Goal: Task Accomplishment & Management: Manage account settings

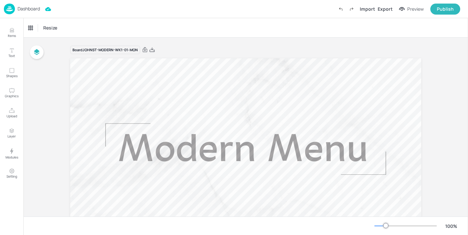
click at [29, 9] on p "Dashboard" at bounding box center [29, 8] width 22 height 5
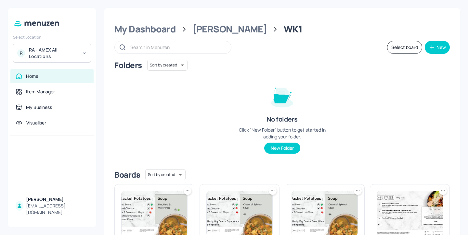
click at [54, 48] on div "RA - AMEX All Locations" at bounding box center [53, 53] width 49 height 13
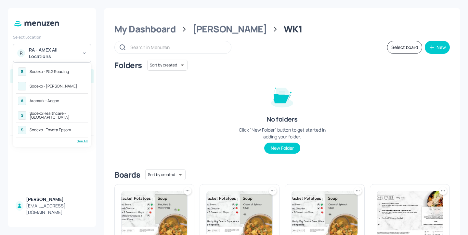
click at [80, 141] on div "See All" at bounding box center [51, 141] width 71 height 5
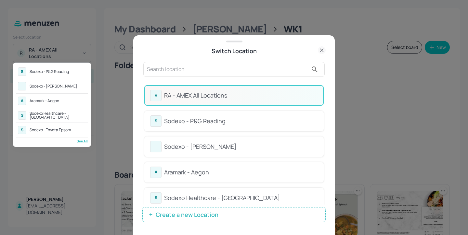
click at [193, 71] on div at bounding box center [234, 117] width 468 height 235
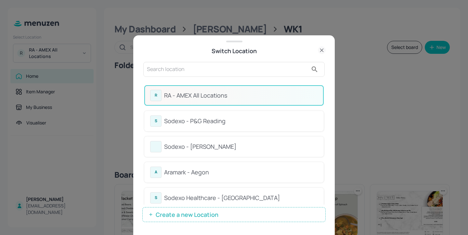
click at [158, 71] on input "text" at bounding box center [227, 69] width 161 height 10
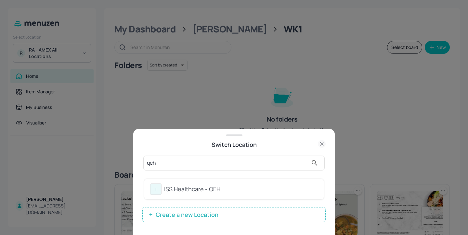
type input "qeh"
click at [269, 183] on div "I ISS Healthcare - QEH" at bounding box center [233, 189] width 179 height 20
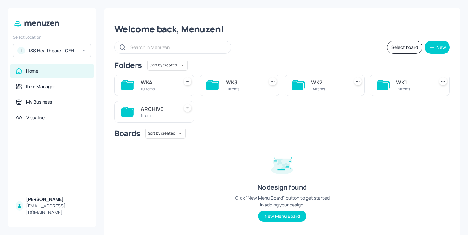
click at [171, 83] on div "WK4" at bounding box center [158, 83] width 35 height 8
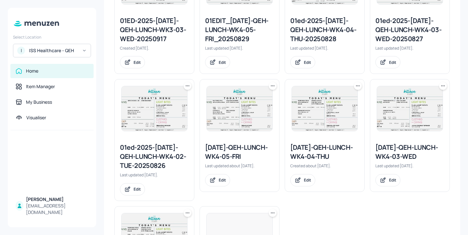
scroll to position [332, 0]
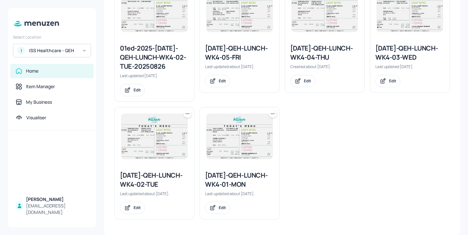
click at [231, 182] on div "2025-JUL-QEH-LUNCH-WK4-01-MON" at bounding box center [239, 180] width 69 height 18
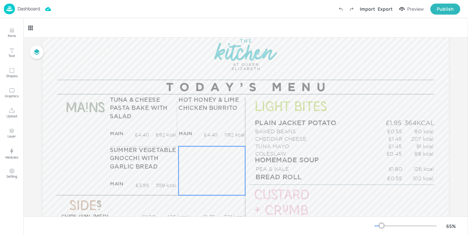
scroll to position [86, 0]
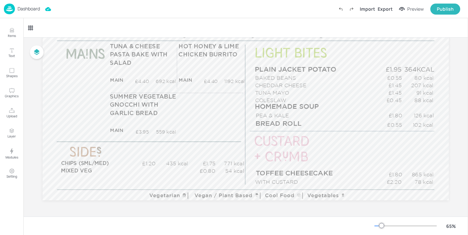
click at [29, 10] on p "Dashboard" at bounding box center [29, 8] width 22 height 5
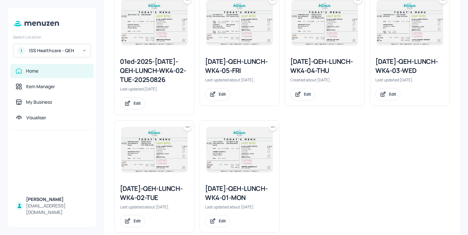
scroll to position [332, 0]
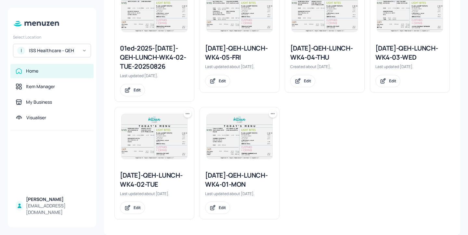
click at [272, 114] on icon at bounding box center [272, 114] width 6 height 6
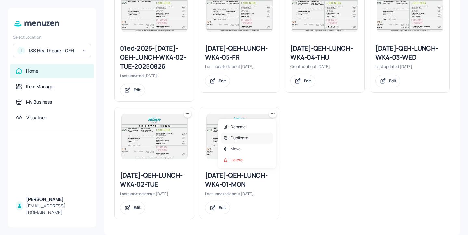
click at [249, 135] on div "Duplicate" at bounding box center [247, 138] width 52 height 11
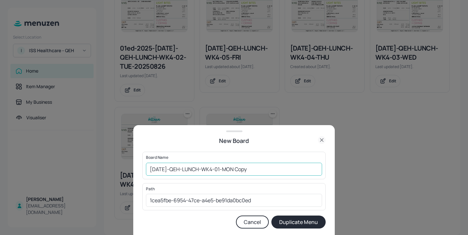
click at [152, 169] on input "2025-JUL-QEH-LUNCH-WK4-01-MON Copy" at bounding box center [234, 169] width 176 height 13
click at [148, 170] on input "2025-JUL-QEH-LUNCH-WK4-01-MON Copy" at bounding box center [234, 169] width 176 height 13
click at [293, 174] on input "01ed-2025-JUL-QEH-LUNCH-WK4-01-MON Copy" at bounding box center [234, 169] width 176 height 13
type input "01ed-2025-JUL-QEH-LUNCH-WK4-01-MON-20250922"
click at [307, 223] on button "Duplicate Menu" at bounding box center [298, 222] width 54 height 13
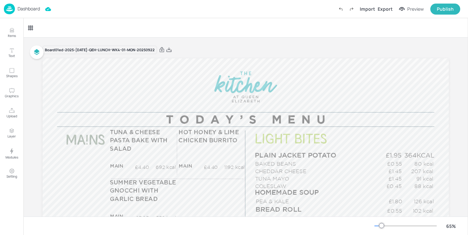
click at [39, 10] on p "Dashboard" at bounding box center [29, 8] width 22 height 5
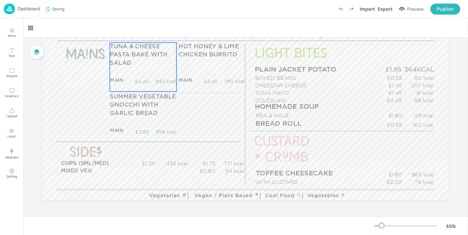
click at [155, 73] on div "TUNA & CHEESE PASTA BAKE WITH SALAD MAIN £4.40 692 kcal +SIDE £5.45 kcal" at bounding box center [143, 67] width 67 height 49
click at [84, 28] on icon at bounding box center [85, 28] width 6 height 6
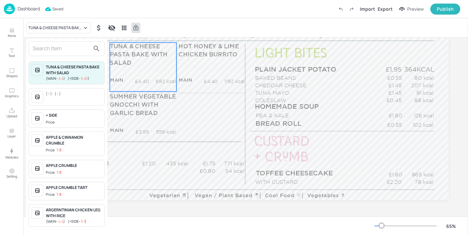
click at [72, 43] on div at bounding box center [67, 48] width 76 height 15
click at [70, 46] on input "text" at bounding box center [61, 49] width 57 height 10
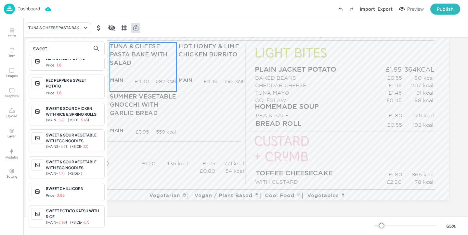
scroll to position [0, 0]
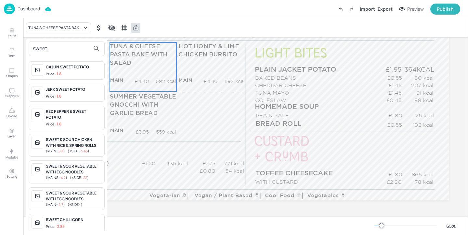
type input "sweet"
click at [210, 109] on div at bounding box center [234, 117] width 468 height 235
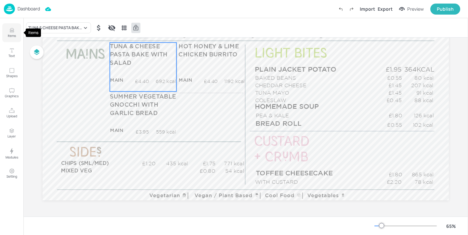
click at [17, 33] on button "Items" at bounding box center [11, 32] width 19 height 19
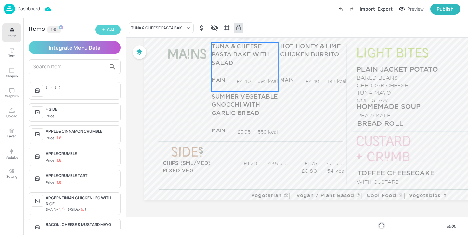
click at [105, 27] on button "Add" at bounding box center [107, 30] width 25 height 10
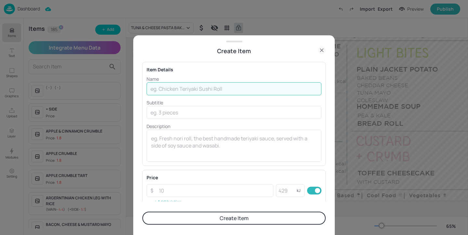
click at [174, 92] on input "text" at bounding box center [233, 88] width 175 height 13
click at [326, 49] on div "Create Item" at bounding box center [233, 50] width 201 height 9
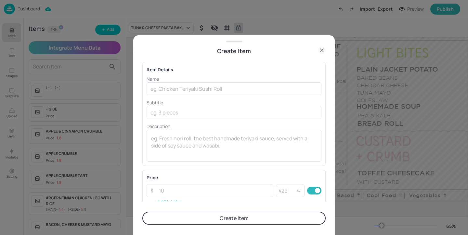
click at [319, 49] on icon at bounding box center [322, 50] width 8 height 8
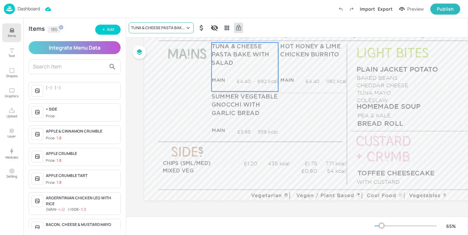
click at [153, 27] on div "TUNA & CHEESE PASTA BAKE WITH SALAD" at bounding box center [158, 28] width 54 height 6
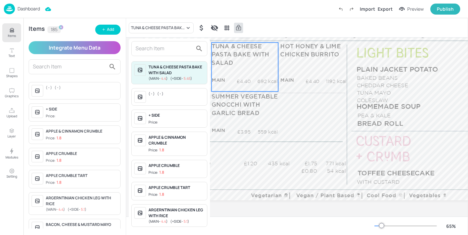
click at [151, 44] on input "text" at bounding box center [163, 49] width 57 height 10
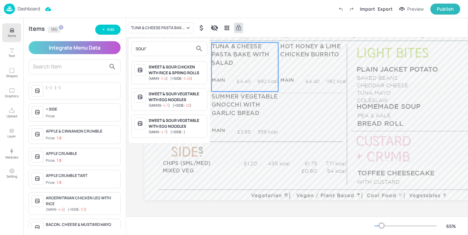
type input "sour"
click at [190, 73] on div "SWEET & SOUR CHICKEN WITH RICE & SPRING ROLLS" at bounding box center [176, 70] width 56 height 12
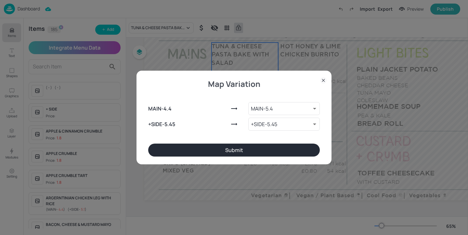
click at [278, 149] on button "Submit" at bounding box center [233, 150] width 171 height 13
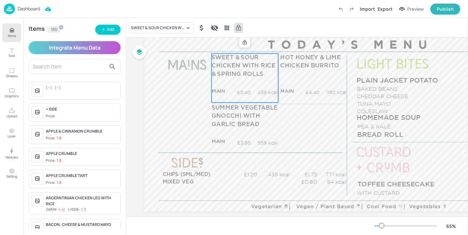
scroll to position [74, 0]
click at [246, 44] on icon at bounding box center [245, 43] width 4 height 5
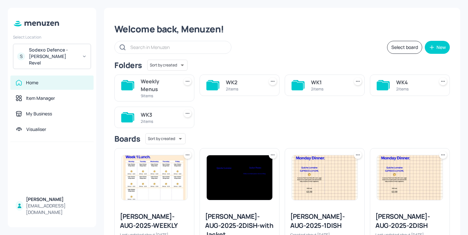
click at [333, 82] on div "WK1" at bounding box center [328, 83] width 35 height 8
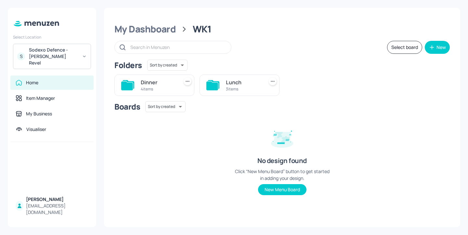
click at [238, 86] on div "3 items" at bounding box center [243, 89] width 35 height 6
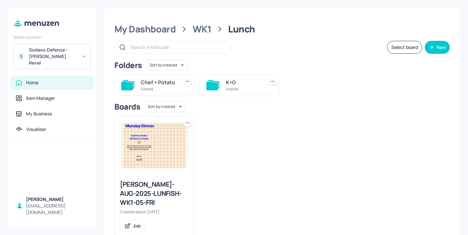
scroll to position [9, 0]
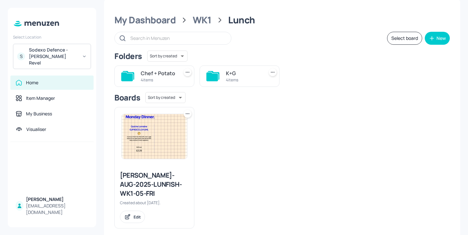
click at [159, 76] on div "Chef + Potato" at bounding box center [158, 73] width 35 height 8
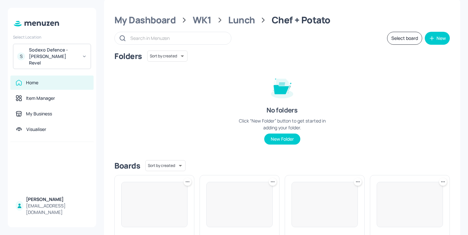
scroll to position [86, 0]
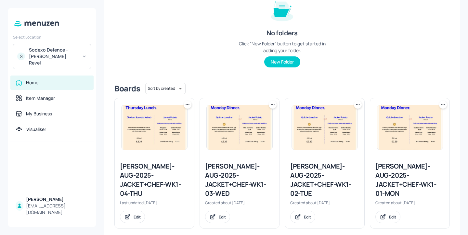
click at [402, 173] on div "Newbold-AUG-2025-JACKET+CHEF-WK1-01-MON" at bounding box center [409, 180] width 69 height 36
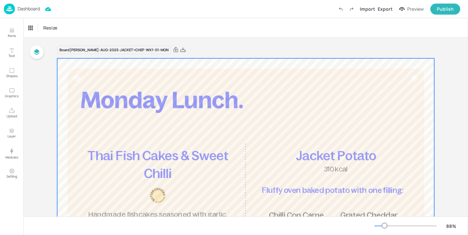
scroll to position [134, 0]
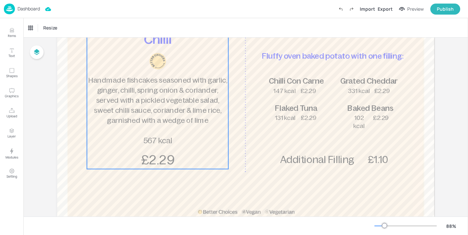
click at [169, 101] on span "Handmade fishcakes seasoned with garlic, ginger, chilli, spring onion & coriand…" at bounding box center [157, 100] width 139 height 48
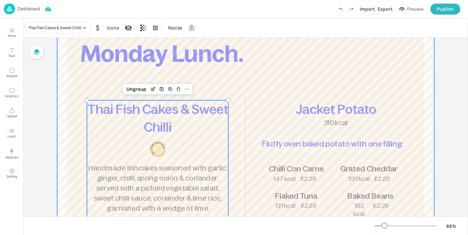
scroll to position [37, 0]
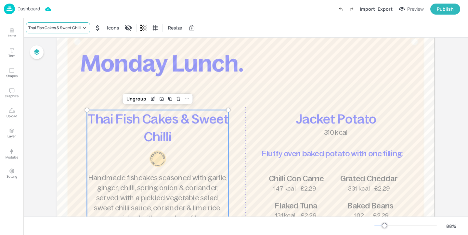
click at [68, 31] on div "Thai Fish Cakes & Sweet Chilli" at bounding box center [54, 28] width 53 height 6
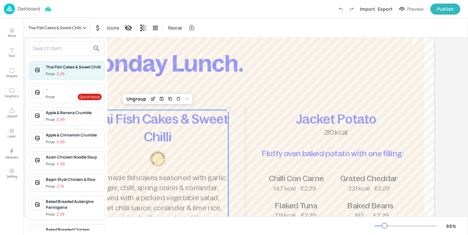
click at [70, 51] on input "text" at bounding box center [61, 49] width 57 height 10
click at [176, 80] on div at bounding box center [234, 117] width 468 height 235
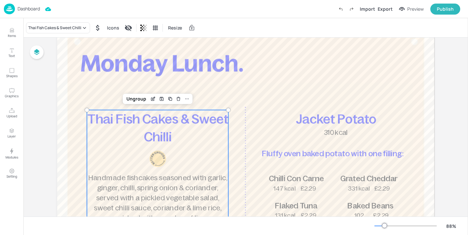
click at [76, 35] on div "Thai Fish Cakes & Sweet Chilli Icons Resize" at bounding box center [245, 27] width 444 height 19
click at [78, 23] on div "Thai Fish Cakes & Sweet Chilli" at bounding box center [58, 27] width 64 height 11
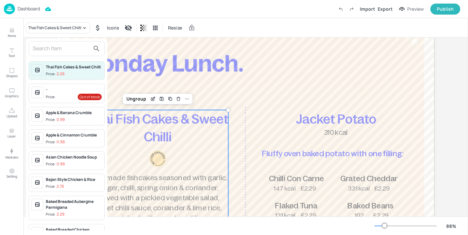
click at [72, 46] on input "text" at bounding box center [61, 49] width 57 height 10
paste input "Huevos Rancheros"
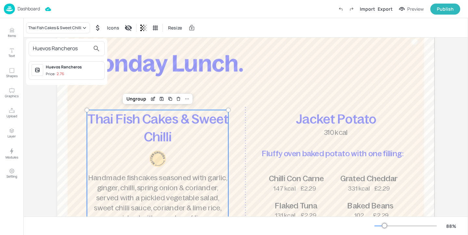
type input "Huevos Rancheros"
click at [75, 69] on div "Huevos Rancheros" at bounding box center [74, 67] width 56 height 6
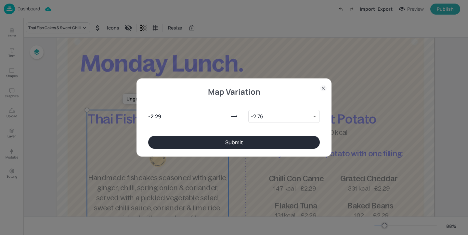
click at [320, 89] on icon at bounding box center [323, 88] width 6 height 6
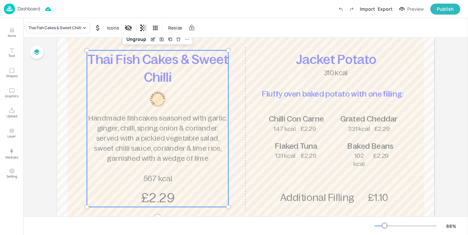
scroll to position [89, 0]
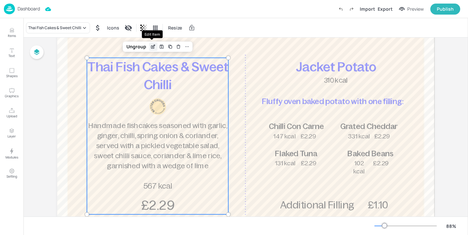
click at [150, 45] on icon "Edit Item" at bounding box center [153, 46] width 6 height 5
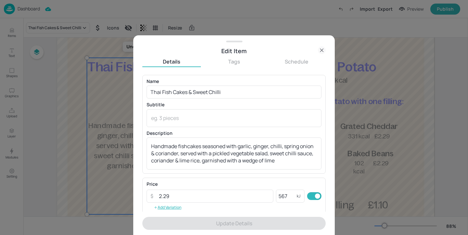
click at [249, 102] on div "Name Thai Fish Cakes & Sweet Chilli ​ Subtitle x ​ Description Handmade fishcak…" at bounding box center [233, 124] width 175 height 91
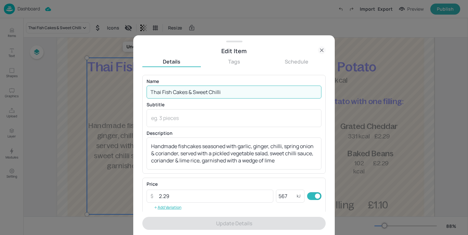
drag, startPoint x: 249, startPoint y: 95, endPoint x: 252, endPoint y: 80, distance: 15.7
click at [252, 80] on div "Name Thai Fish Cakes & Sweet Chilli ​" at bounding box center [233, 88] width 175 height 19
paste input "Huevos Rancheros"
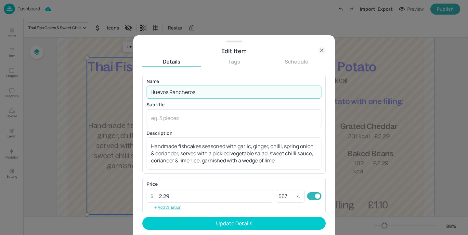
type input "Huevos Rancheros"
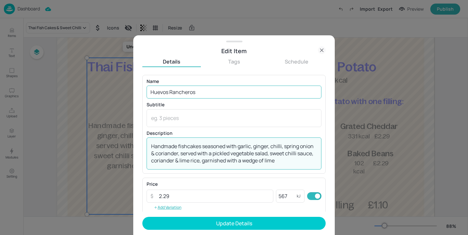
drag, startPoint x: 307, startPoint y: 163, endPoint x: 289, endPoint y: 97, distance: 68.1
click at [289, 97] on div "Name Huevos Rancheros ​ Subtitle x ​ Description Handmade fishcakes seasoned wi…" at bounding box center [233, 124] width 175 height 91
paste textarea "A tortilla with salsa, sautéed onions & peppers with herbs, spices, black-eyed …"
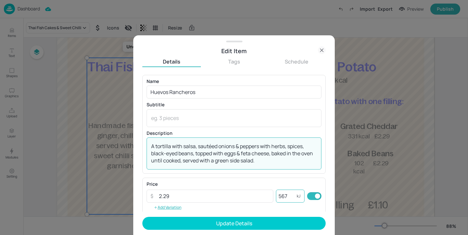
type textarea "A tortilla with salsa, sautéed onions & peppers with herbs, spices, black-eyed …"
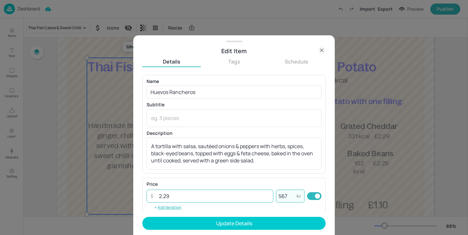
drag, startPoint x: 288, startPoint y: 194, endPoint x: 270, endPoint y: 190, distance: 17.6
click at [270, 190] on div "​ 2.29 ​ 567 kJ ​" at bounding box center [233, 196] width 175 height 13
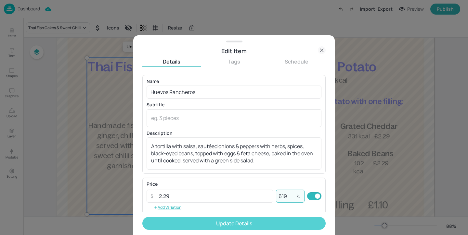
type input "619"
click at [287, 221] on button "Update Details" at bounding box center [233, 223] width 183 height 13
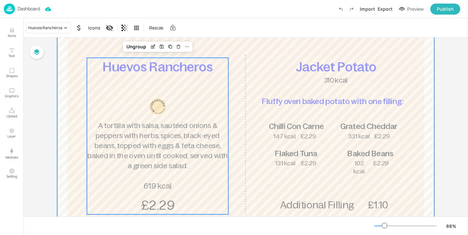
click at [256, 54] on div at bounding box center [245, 123] width 377 height 309
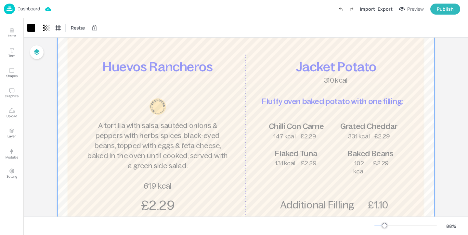
click at [25, 7] on p "Dashboard" at bounding box center [29, 8] width 22 height 5
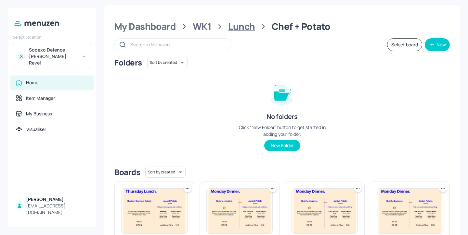
scroll to position [2, 0]
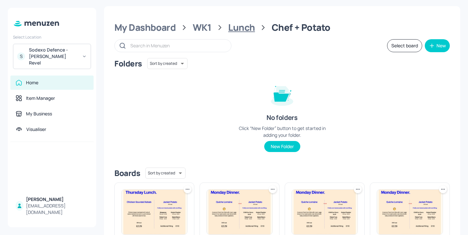
click at [246, 24] on div "Lunch" at bounding box center [241, 28] width 27 height 12
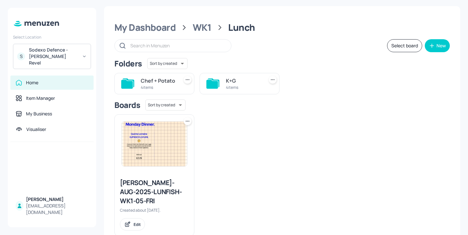
click at [232, 81] on div "K+G" at bounding box center [243, 81] width 35 height 8
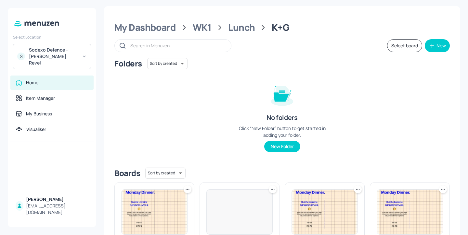
scroll to position [86, 0]
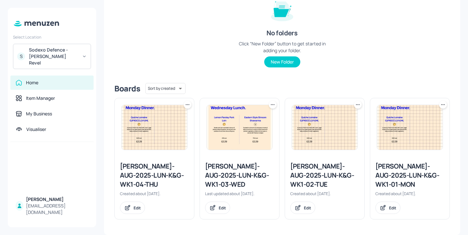
click at [406, 173] on div "Newbold-AUG-2025-LUN-K&G-WK1-01-MON" at bounding box center [409, 175] width 69 height 27
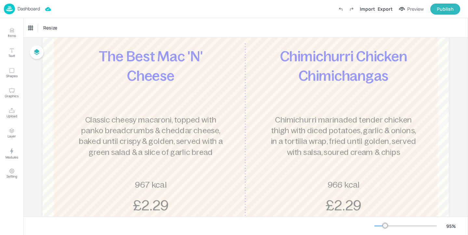
scroll to position [106, 0]
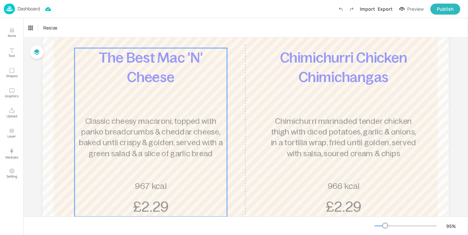
click at [159, 82] on span "The Best Mac 'N' Cheese" at bounding box center [151, 67] width 104 height 35
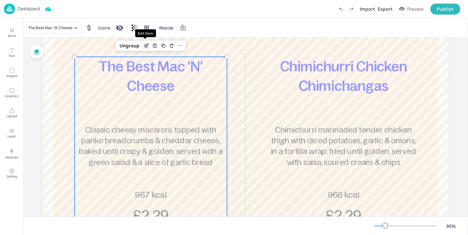
click at [145, 47] on icon "Edit Item" at bounding box center [145, 46] width 3 height 3
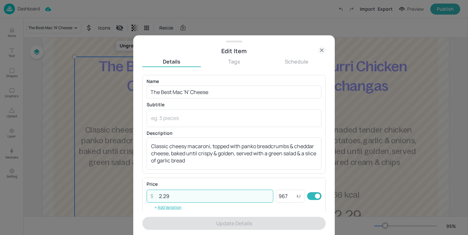
drag, startPoint x: 196, startPoint y: 197, endPoint x: 115, endPoint y: 168, distance: 86.3
click at [115, 168] on div "Edit Item Details Tags Schedule Name The Best Mac 'N' Cheese ​ Subtitle x ​ Des…" at bounding box center [234, 117] width 468 height 235
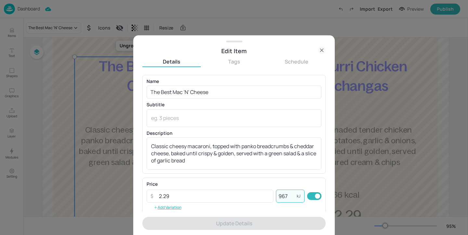
click at [293, 198] on input "967" at bounding box center [286, 196] width 21 height 13
drag, startPoint x: 290, startPoint y: 198, endPoint x: 273, endPoint y: 198, distance: 16.9
click at [273, 198] on div "​ 2.29 ​ 967 kJ ​" at bounding box center [233, 196] width 175 height 13
paste input "1004"
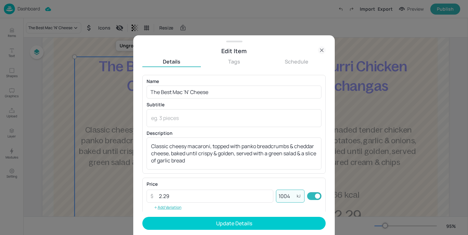
type input "1004"
click at [273, 198] on div "​ 2.29 ​ 1004 kJ ​" at bounding box center [233, 196] width 175 height 13
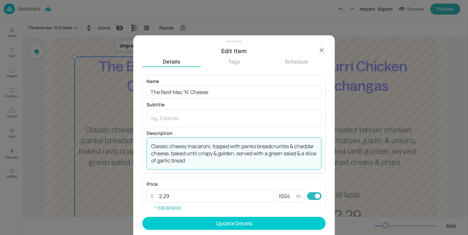
drag, startPoint x: 227, startPoint y: 161, endPoint x: 118, endPoint y: 93, distance: 128.0
click at [118, 93] on div "Edit Item Details Tags Schedule Name The Best Mac 'N' Cheese ​ Subtitle x ​ Des…" at bounding box center [234, 117] width 468 height 235
paste textarea "& smoked bacon, topped with panko breadcrumbs & cheddar cheese, baked until cri…"
type textarea "Classic cheesy macaroni & smoked bacon, topped with panko breadcrumbs & cheddar…"
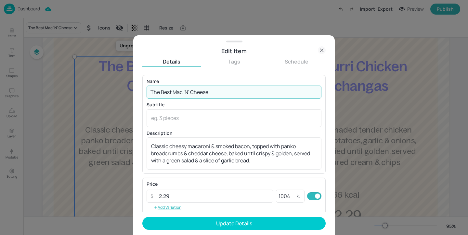
drag, startPoint x: 244, startPoint y: 95, endPoint x: 191, endPoint y: 73, distance: 56.6
click at [191, 73] on div "Details Tags Schedule Name The Best Mac 'N' Cheese ​ Subtitle x ​ Description C…" at bounding box center [233, 146] width 183 height 177
paste input "Bacon"
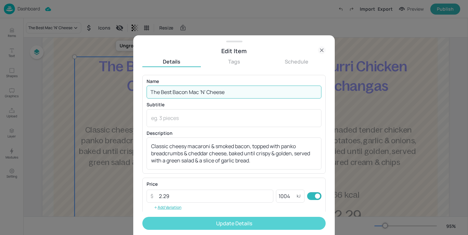
type input "The Best Bacon Mac 'N' Cheese"
click at [243, 222] on button "Update Details" at bounding box center [233, 223] width 183 height 13
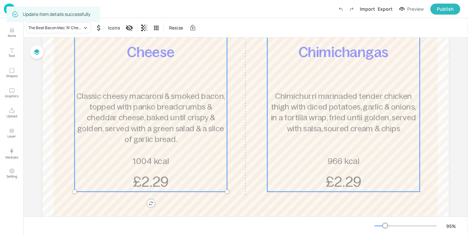
scroll to position [158, 0]
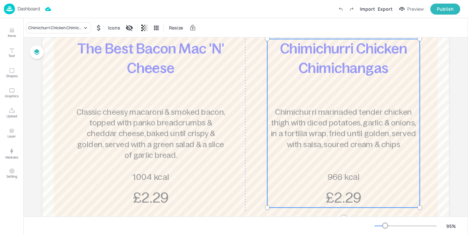
click at [347, 121] on span "Chimichurri marinaded tender chicken thigh with diced potatoes, garlic & onions…" at bounding box center [343, 128] width 145 height 41
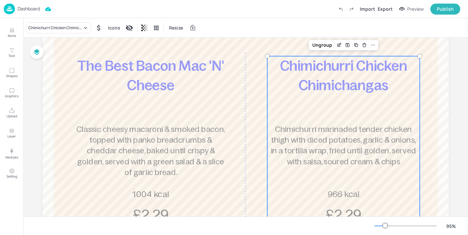
scroll to position [96, 0]
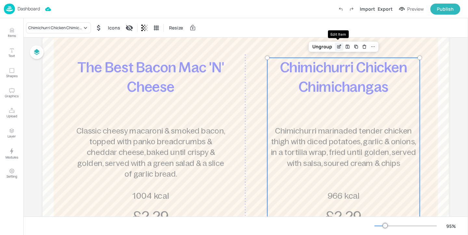
click at [338, 45] on icon "Edit Item" at bounding box center [339, 46] width 6 height 5
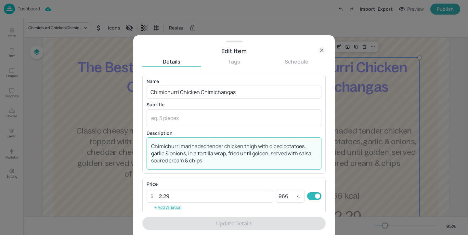
drag, startPoint x: 209, startPoint y: 163, endPoint x: 129, endPoint y: 127, distance: 87.5
click at [129, 127] on div "Edit Item Details Tags Schedule Name Chimichurri Chicken Chimichangas ​ Subtitl…" at bounding box center [234, 117] width 468 height 235
paste textarea "."
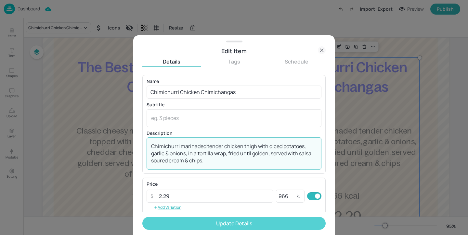
type textarea "Chimichurri marinaded tender chicken thigh with diced potatoes, garlic & onions…"
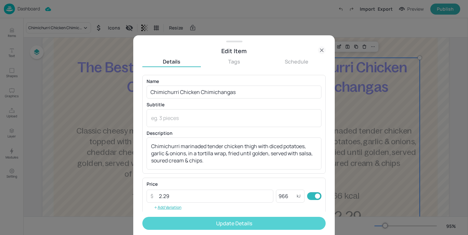
click at [173, 223] on button "Update Details" at bounding box center [233, 223] width 183 height 13
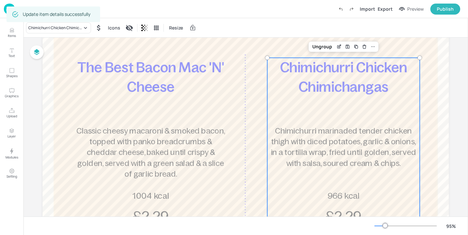
click at [31, 84] on div "Board Newbold-AUG-2025-LUN-K&G-WK1-01-MON The Best Bacon Mac 'N' Cheese Classic…" at bounding box center [245, 127] width 442 height 370
click at [5, 4] on img at bounding box center [9, 9] width 11 height 11
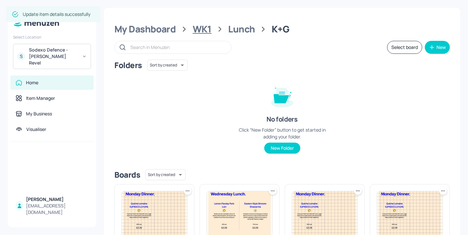
click at [202, 27] on div "WK1" at bounding box center [202, 29] width 19 height 12
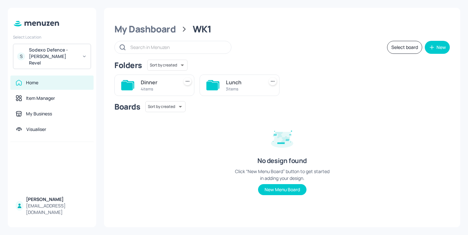
click at [162, 81] on div "Dinner" at bounding box center [158, 83] width 35 height 8
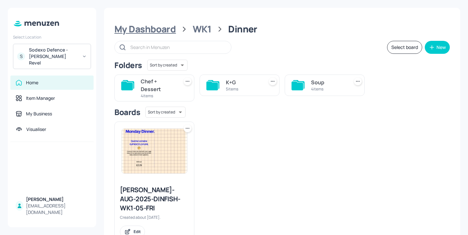
click at [164, 29] on div "My Dashboard" at bounding box center [144, 29] width 61 height 12
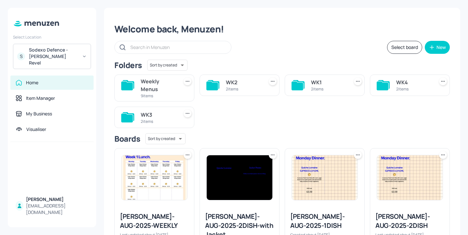
click at [172, 87] on div "Weekly Menus" at bounding box center [158, 86] width 35 height 16
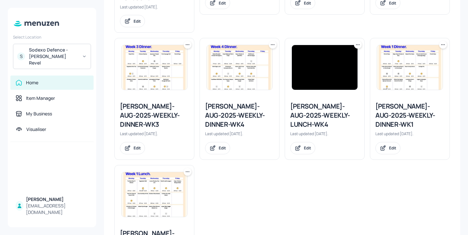
scroll to position [332, 0]
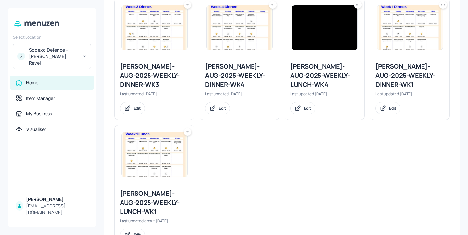
click at [153, 189] on div "[PERSON_NAME]-AUG-2025-WEEKLY-LUNCH-WK1" at bounding box center [154, 202] width 69 height 27
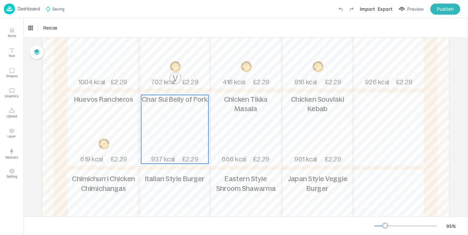
scroll to position [77, 0]
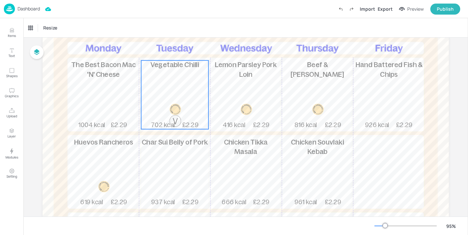
click at [179, 89] on div "Vegetable Chilli 702 kcal £2.29" at bounding box center [174, 94] width 67 height 69
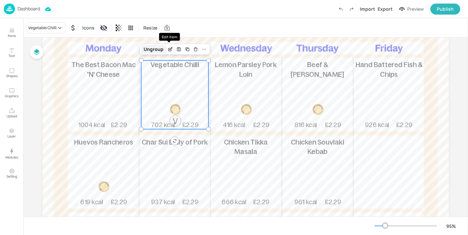
click at [160, 48] on div "Ungroup" at bounding box center [153, 49] width 25 height 8
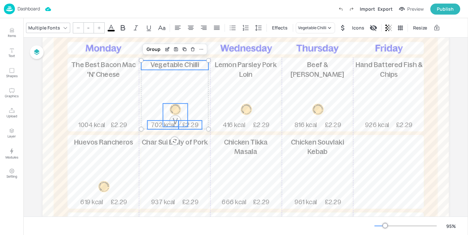
click at [182, 113] on div at bounding box center [175, 115] width 25 height 23
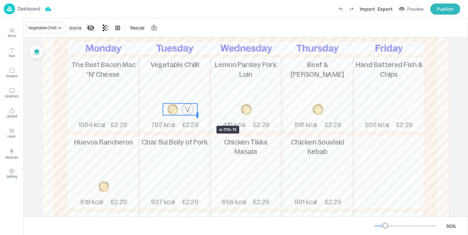
click at [197, 114] on div at bounding box center [197, 115] width 2 height 6
drag, startPoint x: 179, startPoint y: 111, endPoint x: 173, endPoint y: 111, distance: 5.8
click at [173, 111] on div at bounding box center [174, 110] width 34 height 12
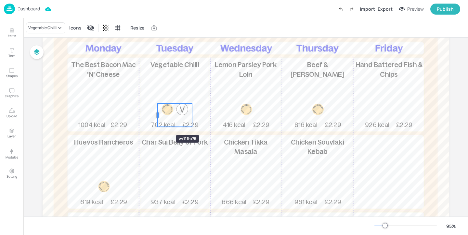
click at [157, 123] on div at bounding box center [157, 115] width 5 height 23
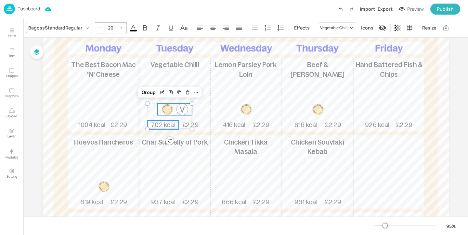
click at [166, 128] on span "702 kcal" at bounding box center [163, 125] width 24 height 7
click at [198, 126] on p "£2.29" at bounding box center [189, 125] width 23 height 9
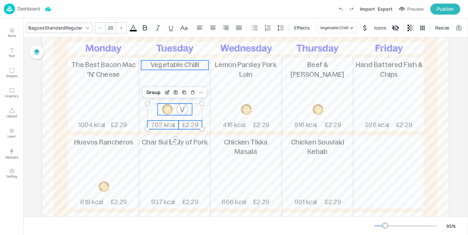
type input "--"
click at [197, 63] on p "Vegetable Chilli" at bounding box center [174, 64] width 67 height 9
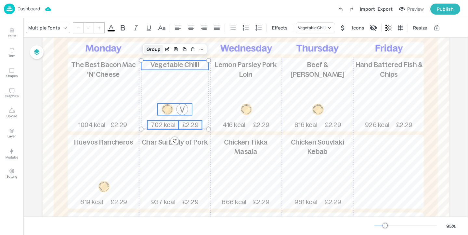
click at [152, 49] on div "Group" at bounding box center [153, 49] width 19 height 8
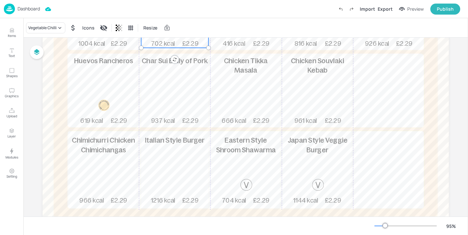
scroll to position [159, 0]
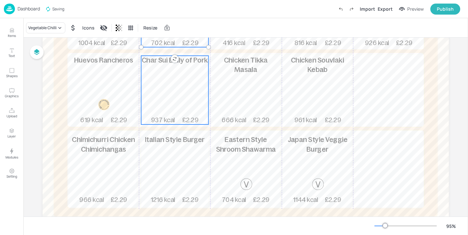
click at [178, 102] on div "Char Sui Belly of Pork 937 kcal £2.29" at bounding box center [174, 90] width 67 height 69
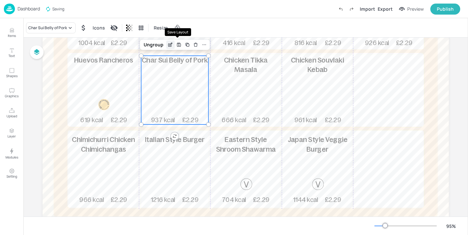
click at [168, 44] on icon "Edit Item" at bounding box center [171, 44] width 6 height 5
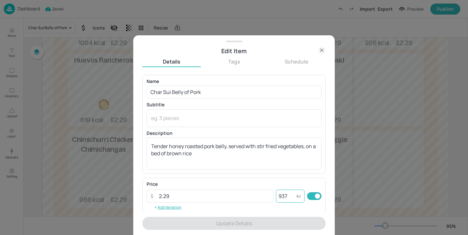
click at [282, 193] on input "937" at bounding box center [286, 196] width 21 height 13
drag, startPoint x: 287, startPoint y: 195, endPoint x: 265, endPoint y: 194, distance: 21.8
click at [265, 194] on div "​ 2.29 ​ 937 kJ ​" at bounding box center [233, 196] width 175 height 13
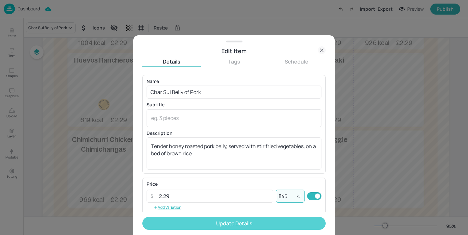
type input "845"
click at [289, 224] on button "Update Details" at bounding box center [233, 223] width 183 height 13
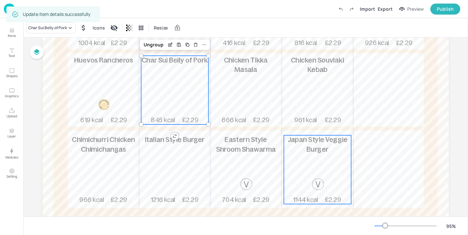
scroll to position [183, 0]
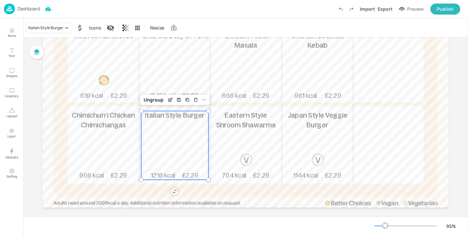
click at [182, 135] on div "Italian Style Burger 1216 kcal £2.29" at bounding box center [174, 145] width 67 height 69
click at [171, 101] on icon "Edit Item" at bounding box center [171, 99] width 6 height 5
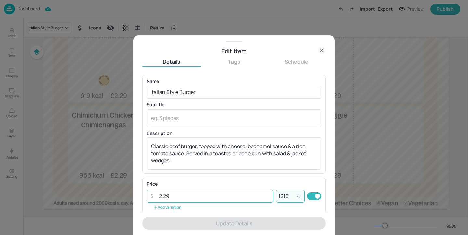
drag, startPoint x: 287, startPoint y: 196, endPoint x: 255, endPoint y: 195, distance: 32.2
click at [255, 195] on div "​ 2.29 ​ 1216 kJ ​" at bounding box center [233, 196] width 175 height 13
paste input "75"
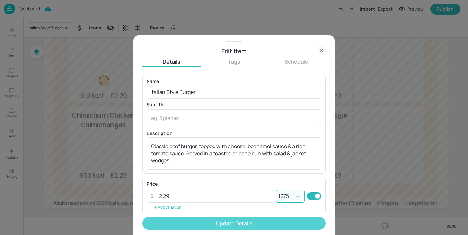
type input "1275"
click at [286, 221] on button "Update Details" at bounding box center [233, 223] width 183 height 13
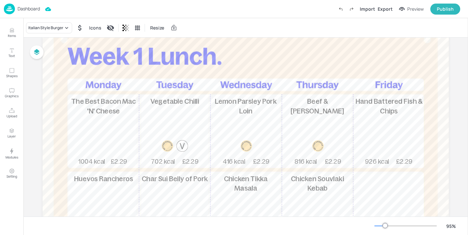
scroll to position [64, 0]
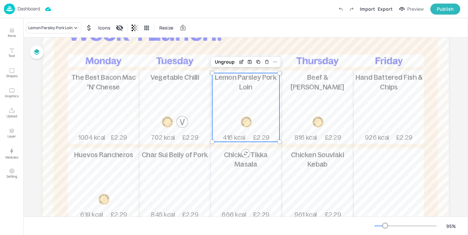
click at [252, 107] on div "Lemon Parsley Pork Loin 416 kcal £2.29" at bounding box center [245, 107] width 67 height 69
click at [240, 82] on p "Lemon Parsley Pork Loin" at bounding box center [245, 82] width 67 height 19
click at [240, 64] on icon "Edit Item" at bounding box center [240, 62] width 3 height 3
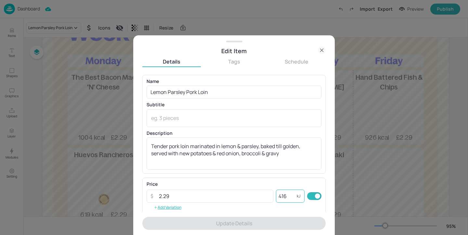
click at [287, 197] on input "416" at bounding box center [286, 196] width 21 height 13
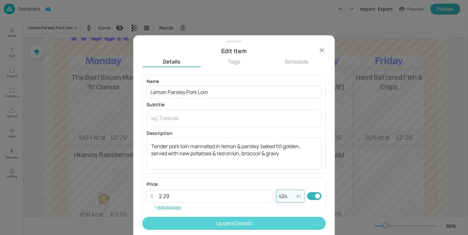
type input "424"
click at [284, 221] on button "Update Details" at bounding box center [233, 223] width 183 height 13
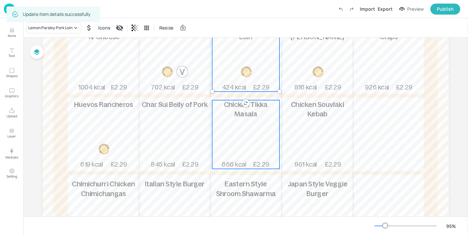
scroll to position [124, 0]
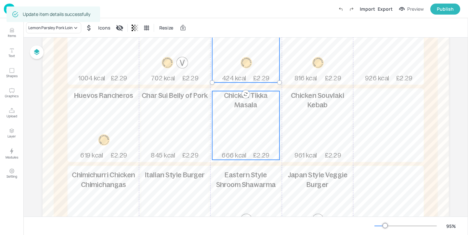
click at [257, 118] on div "Chicken Tikka Masala 666 kcal £2.29" at bounding box center [245, 125] width 67 height 69
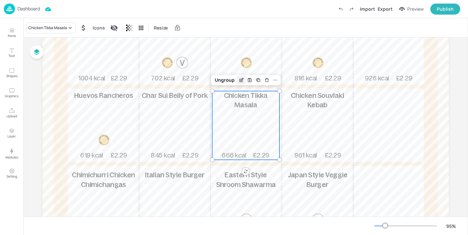
click at [242, 78] on icon "Edit Item" at bounding box center [242, 79] width 3 height 3
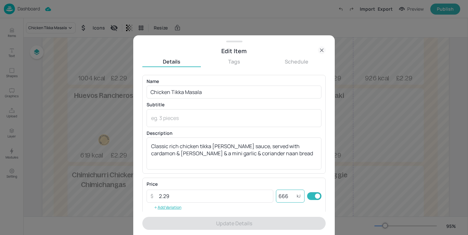
click at [287, 196] on input "666" at bounding box center [286, 196] width 21 height 13
type input "6"
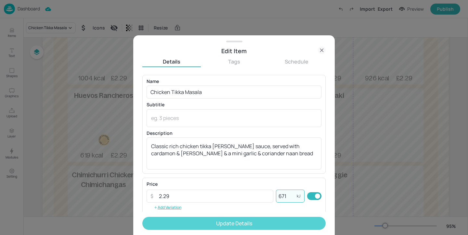
type input "671"
click at [282, 219] on button "Update Details" at bounding box center [233, 223] width 183 height 13
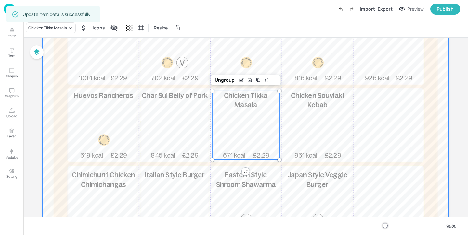
scroll to position [188, 0]
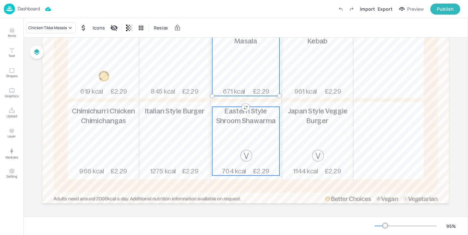
click at [263, 148] on div "Eastern Style Shroom Shawarma 704 kcal £2.29" at bounding box center [245, 141] width 67 height 69
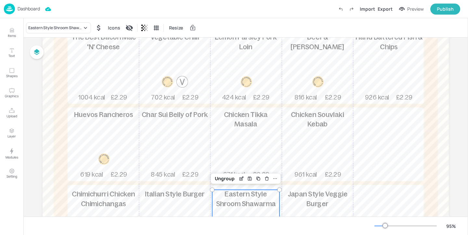
scroll to position [67, 0]
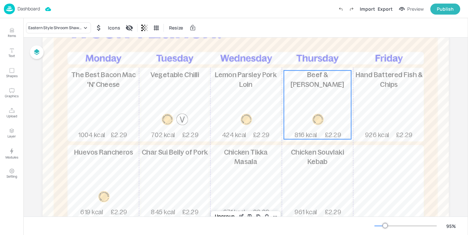
click at [301, 95] on div "Beef & Lentil Lasagne 816 kcal £2.29" at bounding box center [316, 104] width 67 height 69
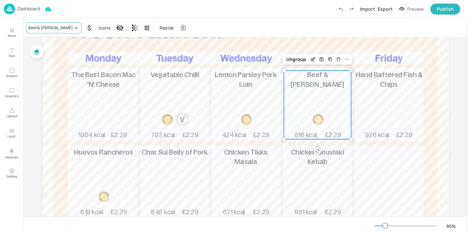
click at [64, 23] on div "Beef & [PERSON_NAME]" at bounding box center [54, 27] width 56 height 11
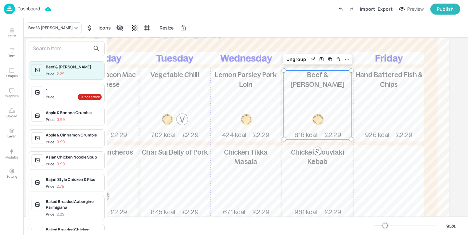
click at [56, 46] on input "text" at bounding box center [61, 49] width 57 height 10
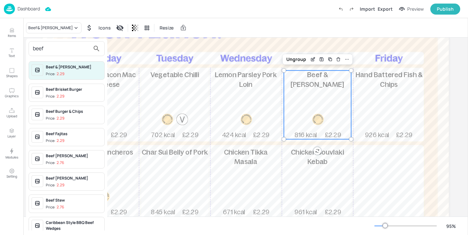
type input "beef"
click at [355, 181] on div at bounding box center [234, 117] width 468 height 235
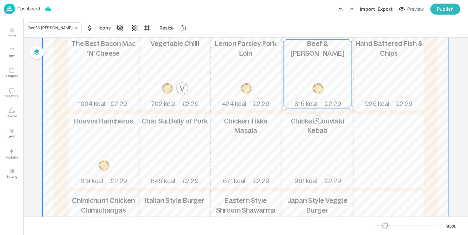
scroll to position [107, 0]
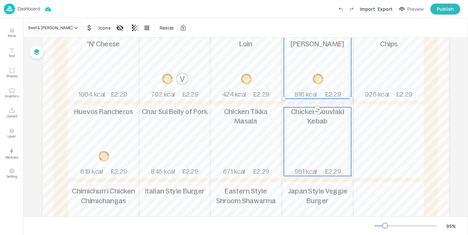
click at [332, 153] on div "Chicken Souvlaki Kebab 961 kcal £2.29" at bounding box center [316, 141] width 67 height 69
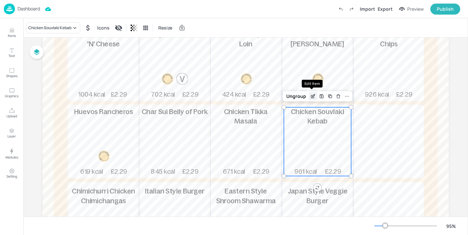
click at [311, 97] on icon "Edit Item" at bounding box center [313, 96] width 6 height 5
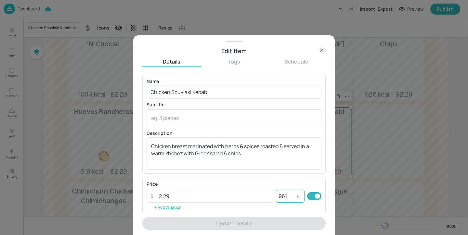
click at [284, 195] on input "961" at bounding box center [286, 196] width 21 height 13
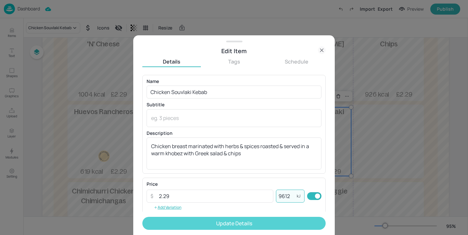
type input "9612"
click at [289, 222] on button "Update Details" at bounding box center [233, 223] width 183 height 13
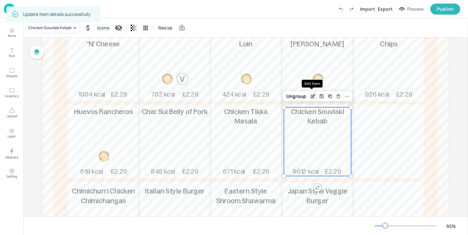
click at [311, 99] on icon "Edit Item" at bounding box center [313, 96] width 6 height 5
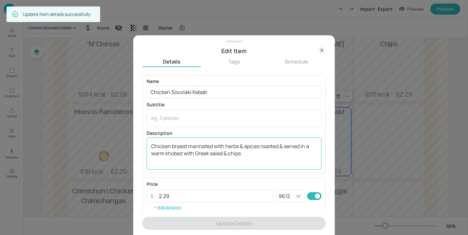
scroll to position [47, 0]
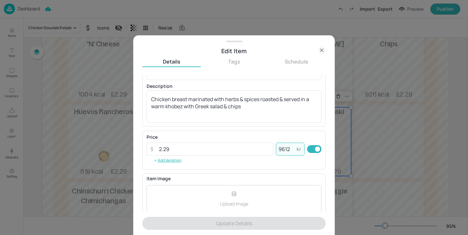
click at [284, 149] on input "9612" at bounding box center [286, 149] width 21 height 13
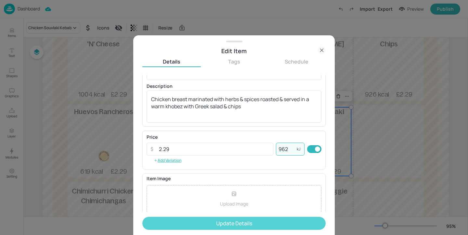
type input "962"
click at [278, 223] on button "Update Details" at bounding box center [233, 223] width 183 height 13
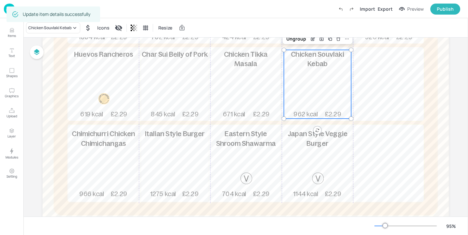
scroll to position [191, 0]
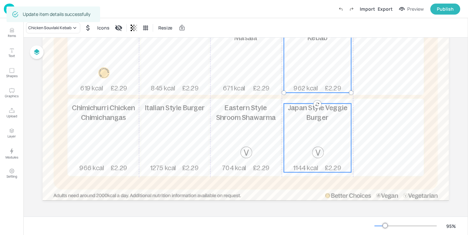
click at [319, 127] on div "Japan Style Veggie Burger 1144 kcal £2.29" at bounding box center [316, 138] width 67 height 69
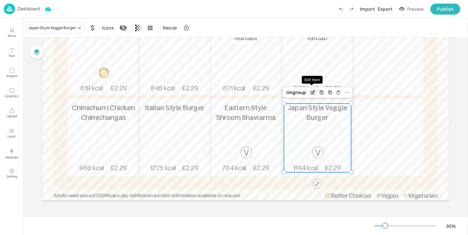
click at [312, 90] on icon "Edit Item" at bounding box center [313, 92] width 6 height 5
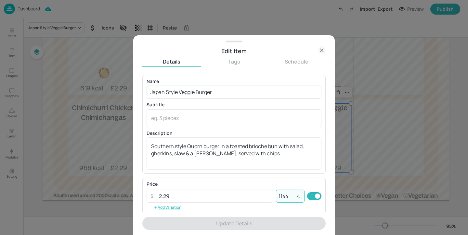
click at [286, 195] on input "1144" at bounding box center [286, 196] width 21 height 13
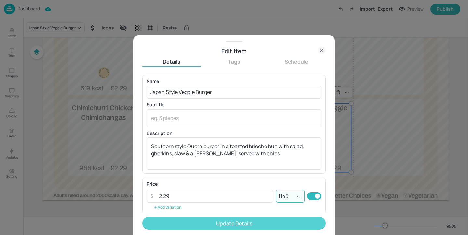
type input "1145"
click at [272, 225] on button "Update Details" at bounding box center [233, 223] width 183 height 13
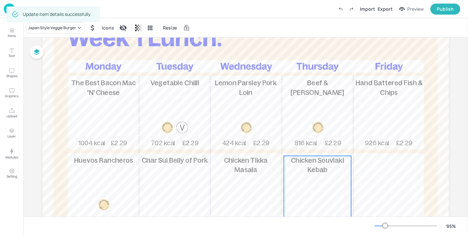
scroll to position [53, 0]
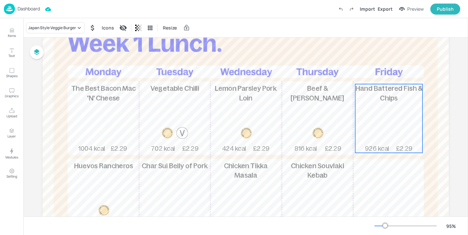
click at [397, 135] on div "Hand Battered Fish & Chips 926 kcal £2.29" at bounding box center [388, 118] width 67 height 69
click at [380, 71] on div "Edit Item" at bounding box center [384, 73] width 8 height 8
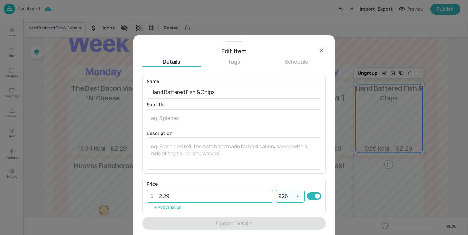
drag, startPoint x: 286, startPoint y: 200, endPoint x: 268, endPoint y: 200, distance: 18.8
click at [268, 200] on div "​ 2.29 ​ 926 kJ ​" at bounding box center [233, 196] width 175 height 13
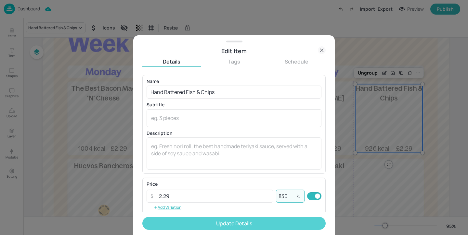
type input "830"
click at [300, 227] on button "Update Details" at bounding box center [233, 223] width 183 height 13
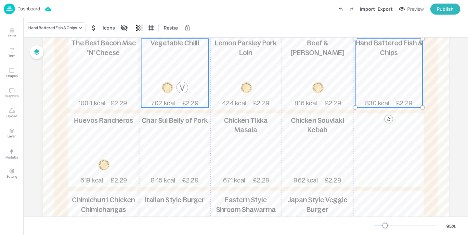
scroll to position [87, 0]
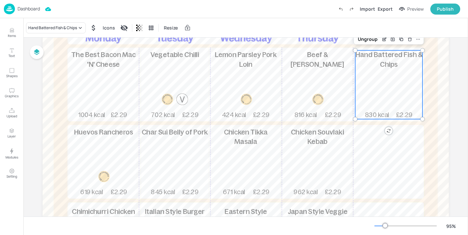
click at [29, 8] on p "Dashboard" at bounding box center [29, 8] width 22 height 5
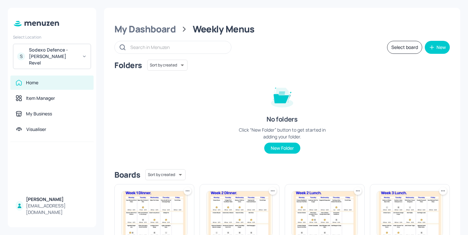
click at [75, 47] on div "Sodexo Defence - [PERSON_NAME] Revel" at bounding box center [53, 56] width 49 height 19
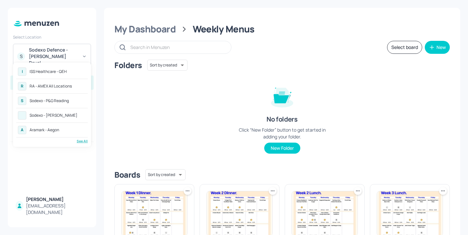
click at [71, 132] on div "A Aramark - Aegon" at bounding box center [51, 130] width 71 height 12
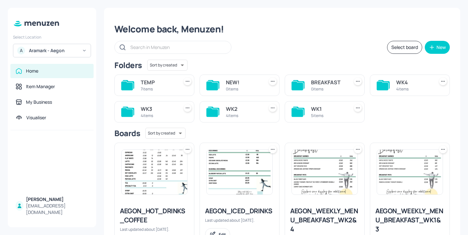
click at [242, 84] on div "NEW!" at bounding box center [243, 83] width 35 height 8
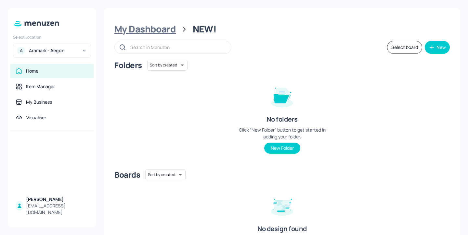
click at [140, 24] on div "My Dashboard" at bounding box center [144, 29] width 61 height 12
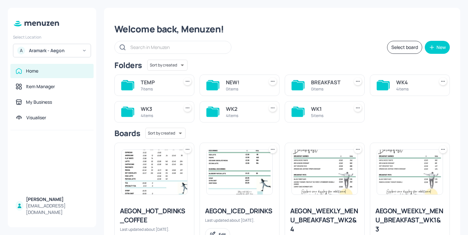
click at [312, 112] on div "WK1" at bounding box center [328, 109] width 35 height 8
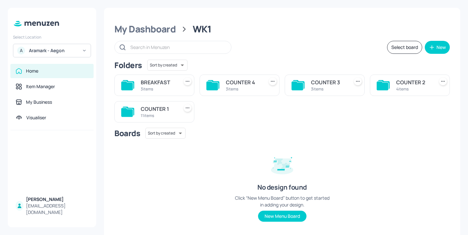
click at [171, 107] on div "COUNTER 1" at bounding box center [158, 109] width 35 height 8
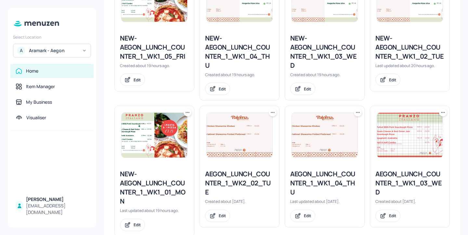
scroll to position [217, 0]
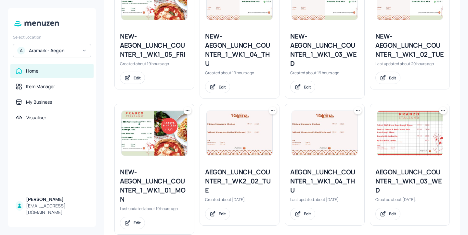
click at [161, 185] on div "NEW-AEGON_LUNCH_COUNTER_1_WK1_01_MON" at bounding box center [154, 186] width 69 height 36
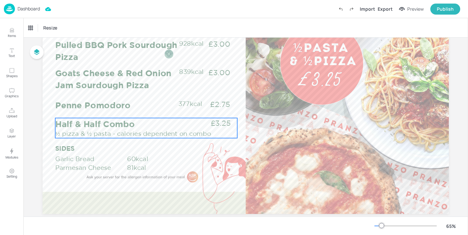
scroll to position [68, 0]
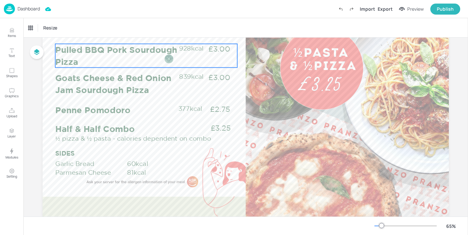
click at [171, 56] on div at bounding box center [168, 58] width 9 height 9
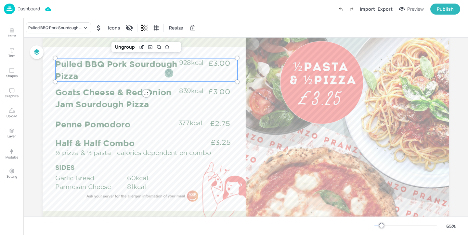
scroll to position [53, 0]
click at [140, 48] on icon "Edit Item" at bounding box center [142, 47] width 6 height 5
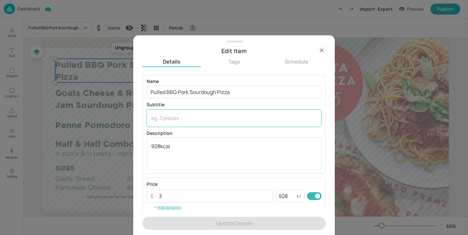
scroll to position [104, 0]
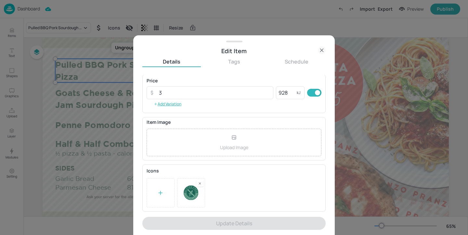
click at [215, 185] on div at bounding box center [233, 193] width 175 height 29
click at [224, 191] on div at bounding box center [233, 193] width 175 height 29
click at [201, 186] on div at bounding box center [199, 183] width 7 height 7
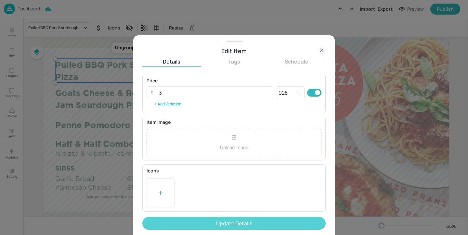
click at [219, 220] on button "Update Details" at bounding box center [233, 223] width 183 height 13
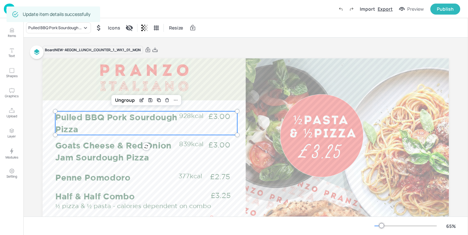
click at [388, 10] on div "Export" at bounding box center [384, 9] width 15 height 7
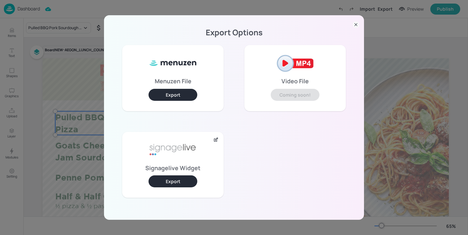
click at [171, 182] on button "Export" at bounding box center [172, 182] width 49 height 12
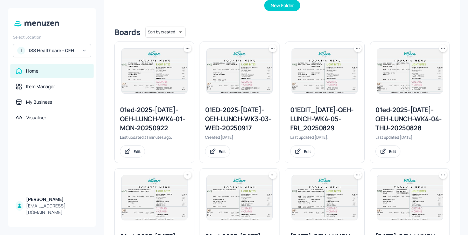
scroll to position [132, 0]
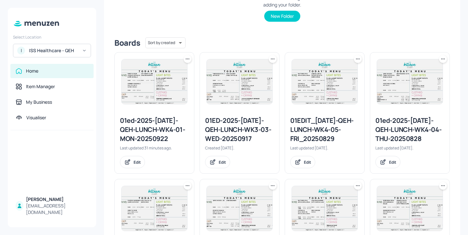
click at [159, 126] on div "01ed-2025-[DATE]-QEH-LUNCH-WK4-01-MON-20250922" at bounding box center [154, 129] width 69 height 27
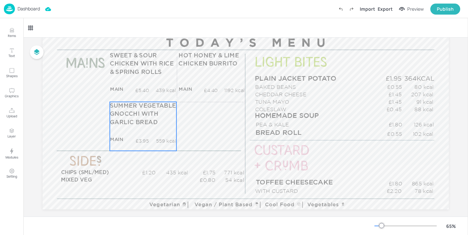
scroll to position [76, 0]
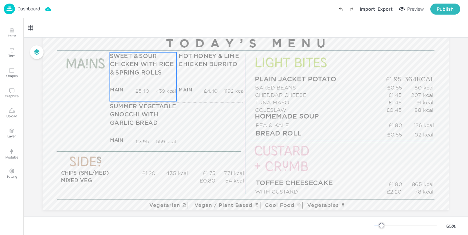
click at [169, 88] on p "439 kcal" at bounding box center [162, 91] width 27 height 7
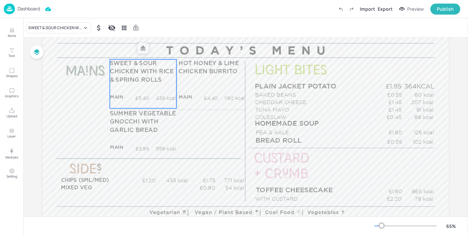
click at [144, 48] on icon at bounding box center [142, 48] width 5 height 5
click at [143, 50] on icon at bounding box center [143, 48] width 4 height 5
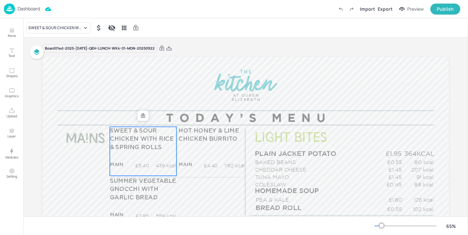
scroll to position [0, 0]
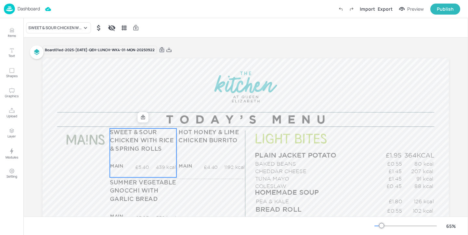
click at [159, 49] on icon at bounding box center [162, 50] width 6 height 6
click at [137, 119] on icon "Edit Item" at bounding box center [138, 118] width 3 height 3
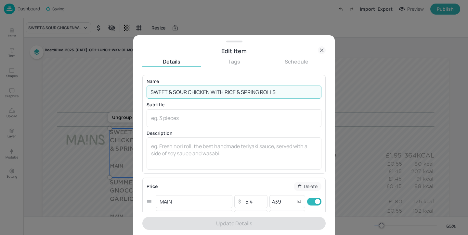
drag, startPoint x: 279, startPoint y: 90, endPoint x: 236, endPoint y: 93, distance: 42.3
click at [236, 93] on input "SWEET & SOUR CHICKEN WITH RICE & SPRING ROLLS" at bounding box center [233, 92] width 175 height 13
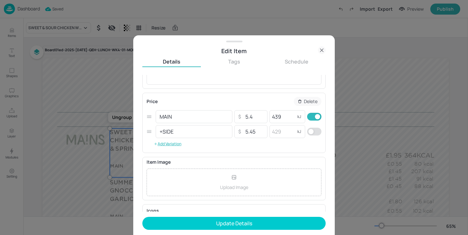
scroll to position [102, 0]
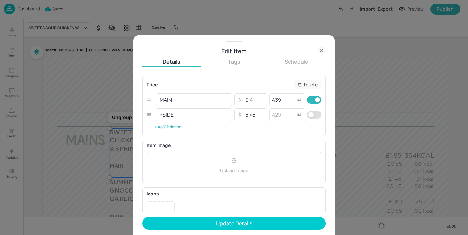
type input "SWEET & SOUR CHICKEN WITH RICE"
click at [263, 132] on div "Price Delete MAIN ​ ​ 5.4 ​ 439 kJ ​ +SIDE ​ ​ 5.45 ​ kJ ​ Add Variation" at bounding box center [233, 106] width 175 height 52
click at [253, 98] on input "5.4" at bounding box center [254, 100] width 23 height 13
type input "5"
type input "4.40"
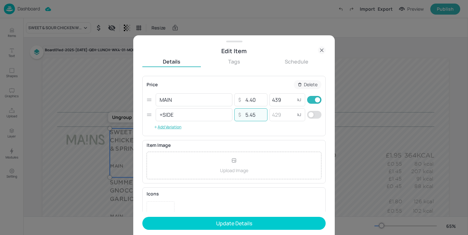
drag, startPoint x: 263, startPoint y: 116, endPoint x: 248, endPoint y: 115, distance: 15.0
click at [248, 115] on input "5.45" at bounding box center [254, 114] width 23 height 13
type input "5.10"
click at [285, 98] on input "439" at bounding box center [282, 100] width 26 height 13
type input "4"
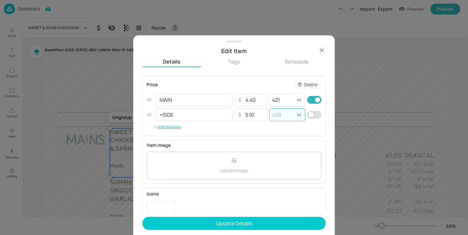
click at [291, 115] on input "number" at bounding box center [282, 114] width 26 height 13
click at [289, 99] on input "421" at bounding box center [282, 100] width 26 height 13
type input "4"
type input "195"
click at [294, 115] on div "kJ ​" at bounding box center [287, 114] width 36 height 13
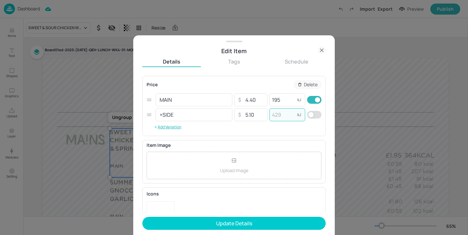
type input "2"
type input "421"
click at [311, 119] on input "checkbox" at bounding box center [310, 115] width 23 height 8
checkbox input "true"
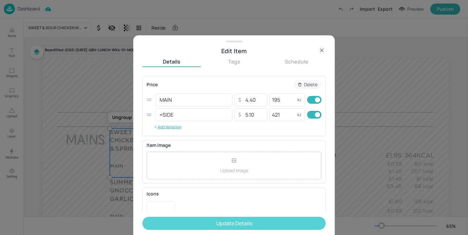
click at [259, 225] on button "Update Details" at bounding box center [233, 223] width 183 height 13
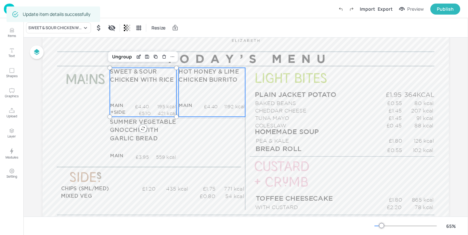
scroll to position [86, 0]
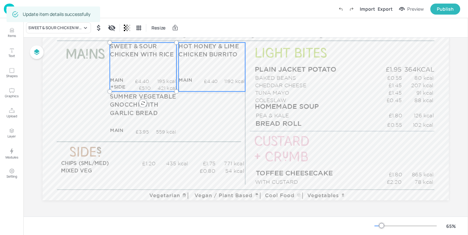
click at [212, 60] on div "HOT HONEY & LIME CHICKEN BURRITO MAIN £4.40 1192 kcal +SIDE £5.45 kcal" at bounding box center [211, 67] width 67 height 49
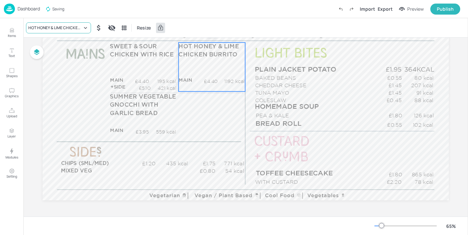
click at [81, 26] on div "HOT HONEY & LIME CHICKEN BURRITO" at bounding box center [55, 28] width 54 height 6
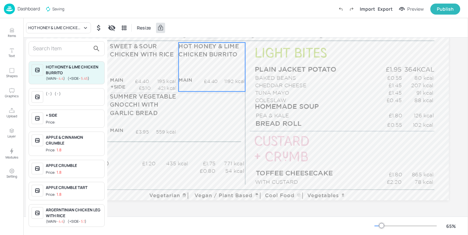
click at [71, 49] on input "text" at bounding box center [61, 49] width 57 height 10
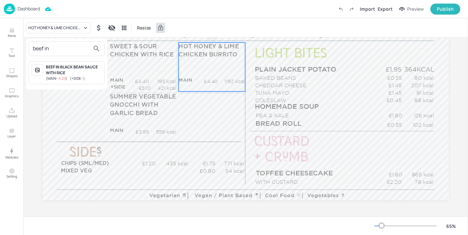
type input "beef in"
click at [89, 77] on div "( MAIN - 6.25 ) ( +SIDE - )" at bounding box center [74, 79] width 56 height 6
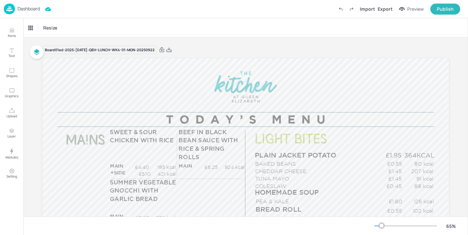
click at [33, 5] on div "Dashboard" at bounding box center [22, 9] width 36 height 11
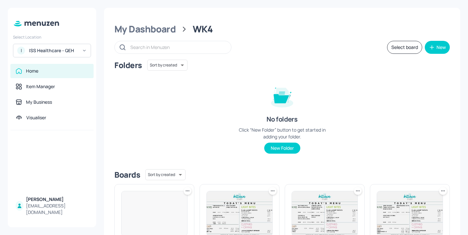
click at [70, 50] on div "ISS Healthcare - QEH" at bounding box center [53, 50] width 49 height 6
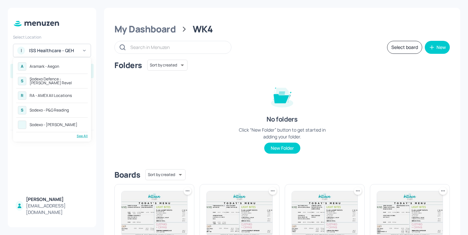
click at [82, 134] on div "See All" at bounding box center [51, 136] width 71 height 5
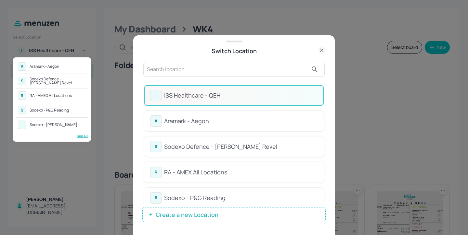
click at [184, 47] on div at bounding box center [234, 117] width 468 height 235
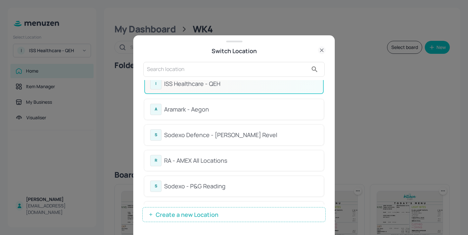
scroll to position [13, 0]
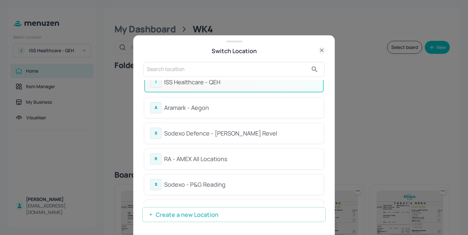
click at [192, 130] on div "Sodexo Defence - [PERSON_NAME] Revel" at bounding box center [241, 133] width 154 height 9
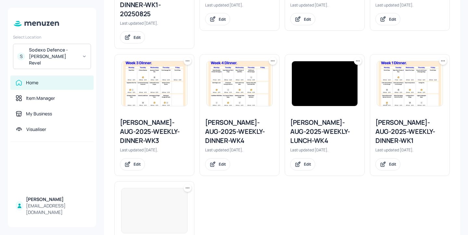
scroll to position [332, 0]
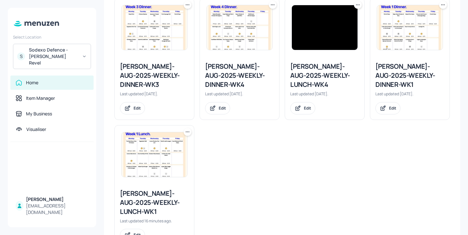
click at [412, 62] on div "[PERSON_NAME]-AUG-2025-WEEKLY-DINNER-WK1" at bounding box center [409, 75] width 69 height 27
